Goal: Navigation & Orientation: Find specific page/section

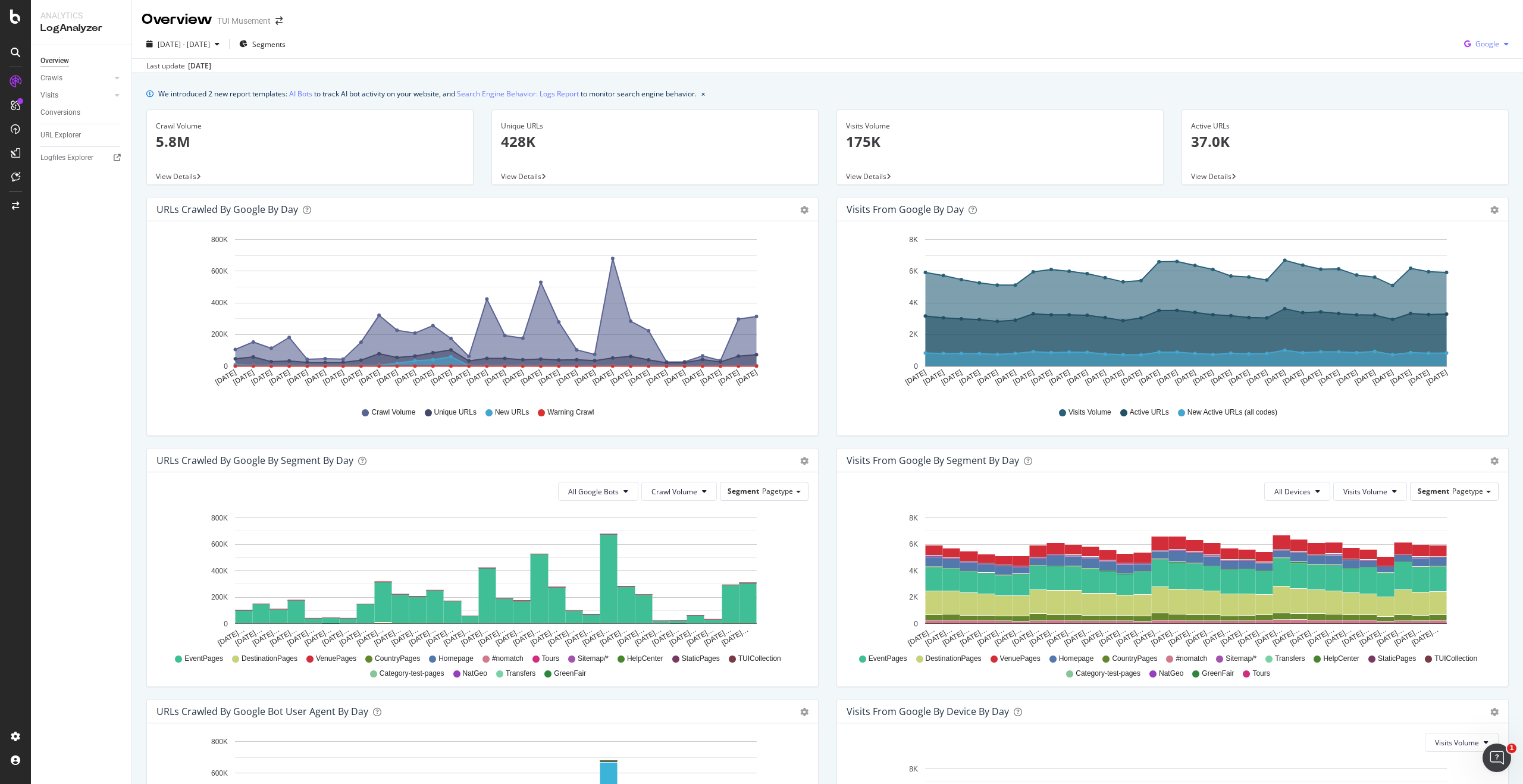
click at [1489, 44] on span "Google" at bounding box center [1488, 44] width 24 height 10
click at [1486, 104] on div "OpenAI" at bounding box center [1478, 111] width 82 height 17
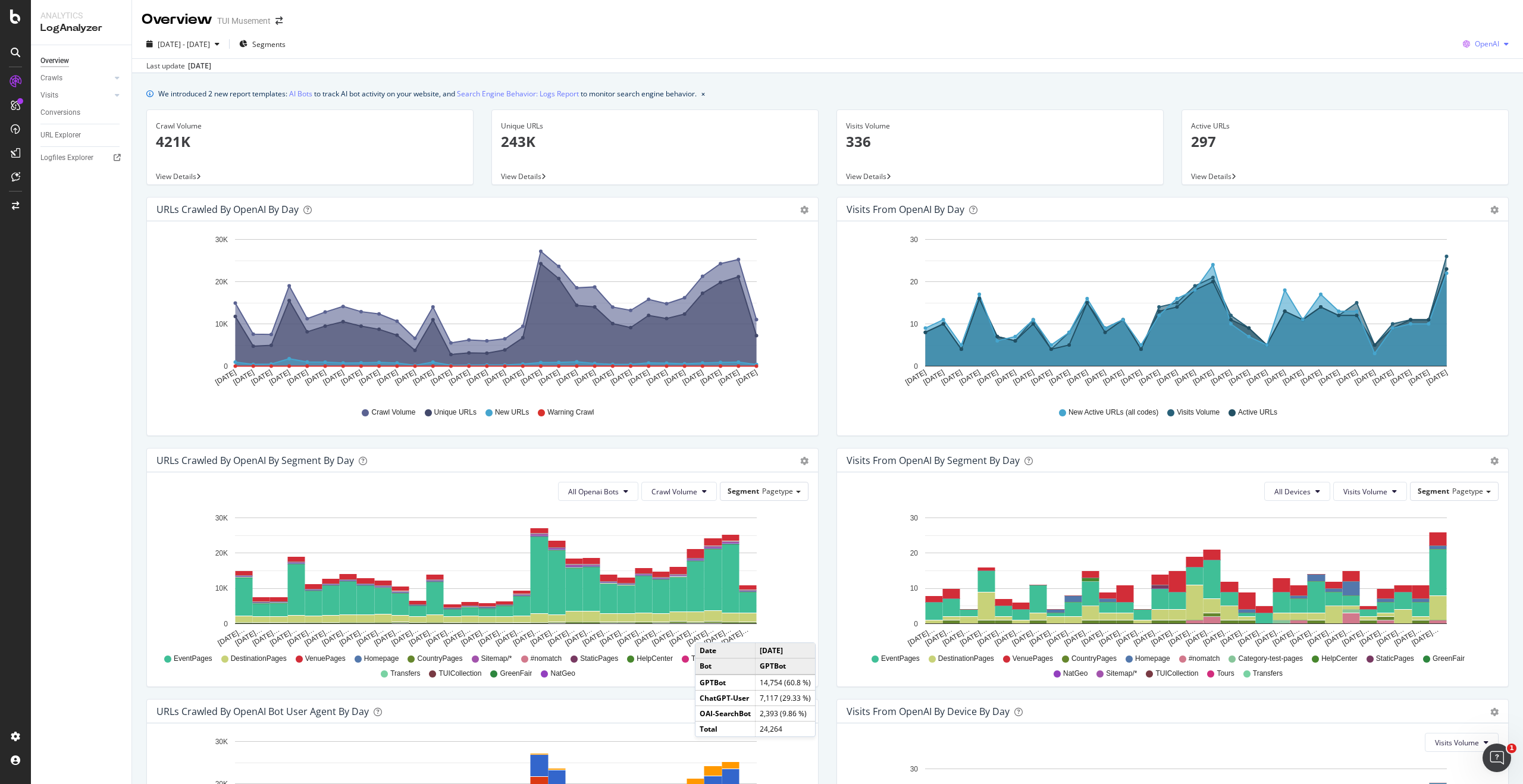
click at [1493, 45] on span "OpenAI" at bounding box center [1487, 44] width 25 height 10
click at [1485, 133] on span "Other AI Bots" at bounding box center [1487, 134] width 44 height 11
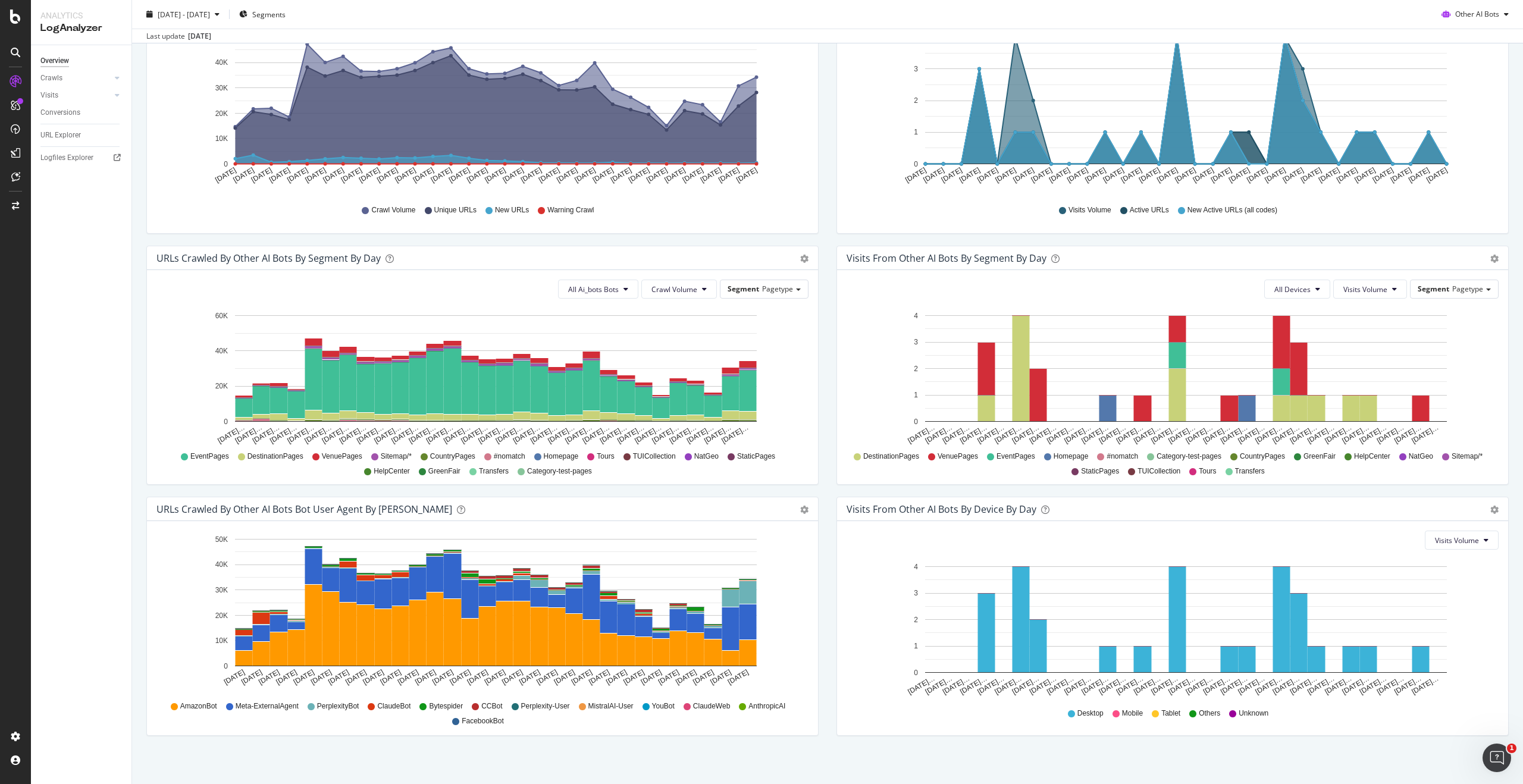
scroll to position [208, 0]
